Goal: Register for event/course

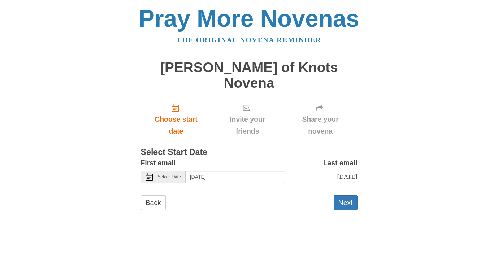
click at [148, 173] on icon at bounding box center [148, 176] width 7 height 7
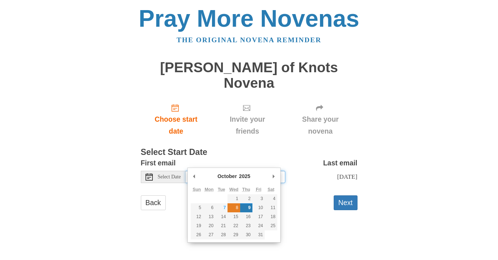
type input "[DATE]"
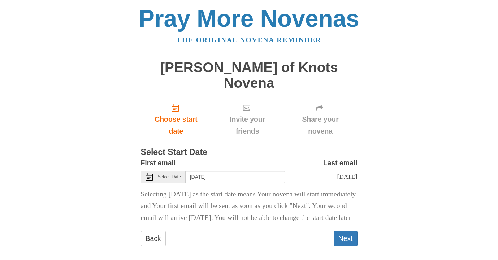
click at [339, 173] on span "[DATE]" at bounding box center [347, 176] width 20 height 7
click at [347, 235] on button "Next" at bounding box center [345, 238] width 24 height 15
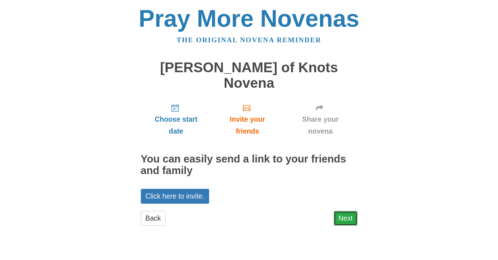
click at [345, 211] on link "Next" at bounding box center [345, 218] width 24 height 15
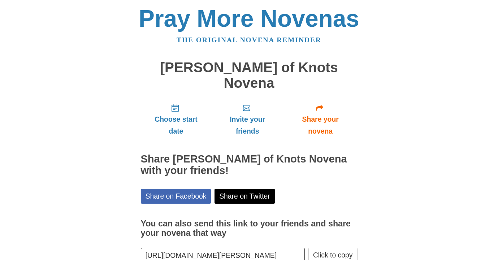
scroll to position [30, 0]
